Goal: Task Accomplishment & Management: Use online tool/utility

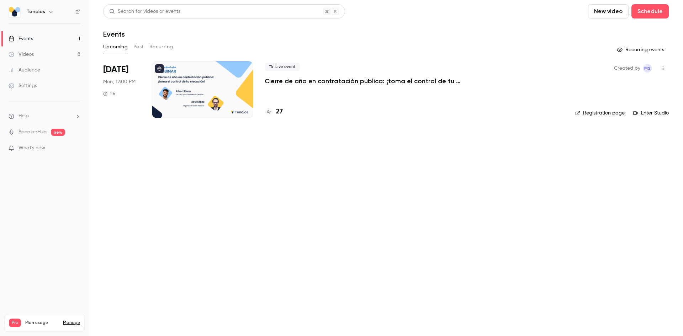
click at [139, 46] on button "Past" at bounding box center [138, 46] width 10 height 11
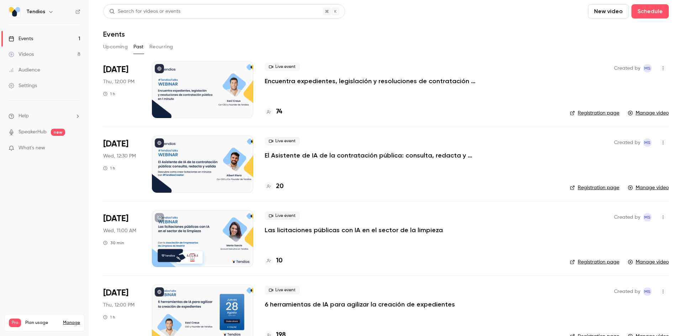
click at [298, 80] on p "Encuentra expedientes, legislación y resoluciones de contratación pública en 1 …" at bounding box center [371, 81] width 213 height 9
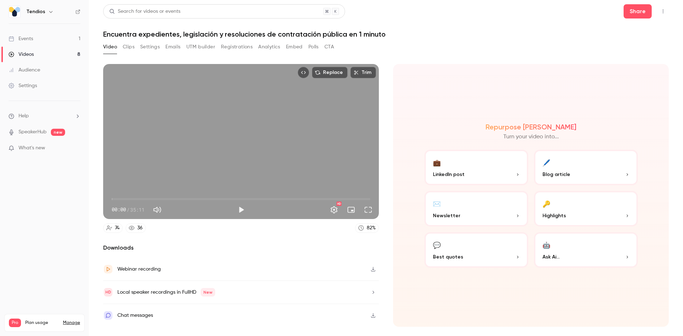
click at [235, 46] on button "Registrations" at bounding box center [237, 46] width 32 height 11
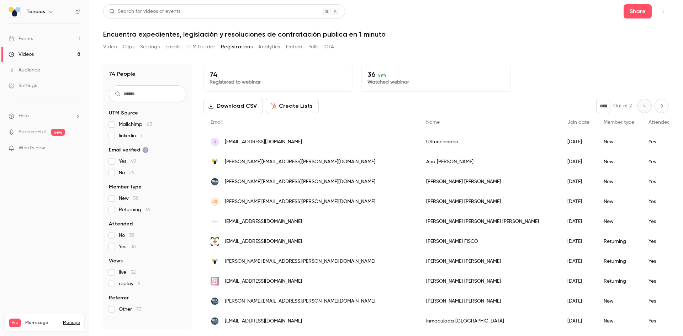
click at [298, 106] on button "Create Lists" at bounding box center [292, 106] width 53 height 14
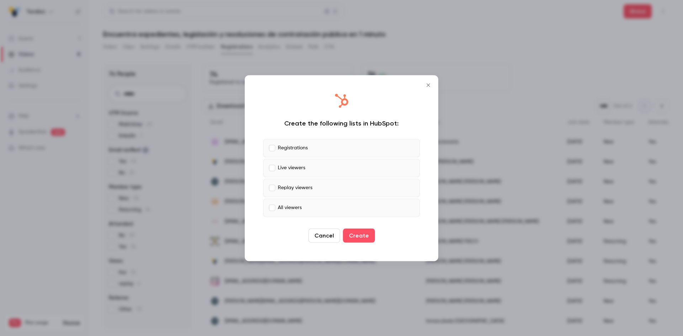
click at [311, 151] on label "Registrations" at bounding box center [341, 148] width 156 height 18
click at [314, 192] on label "Replay viewers" at bounding box center [341, 188] width 156 height 18
click at [317, 204] on label "All viewers" at bounding box center [341, 207] width 156 height 18
click at [362, 237] on button "Create" at bounding box center [359, 235] width 32 height 14
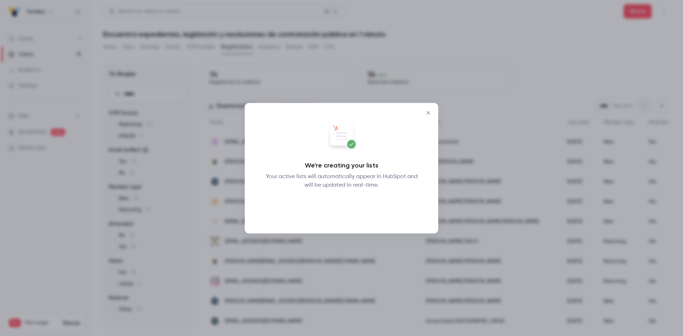
click at [345, 210] on button "Okay" at bounding box center [342, 208] width 26 height 14
